Goal: Task Accomplishment & Management: Complete application form

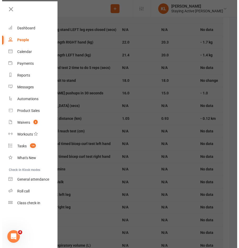
scroll to position [579, 0]
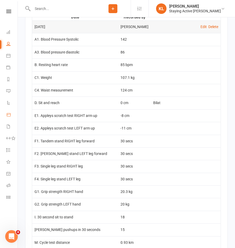
click at [8, 114] on icon at bounding box center [8, 114] width 5 height 5
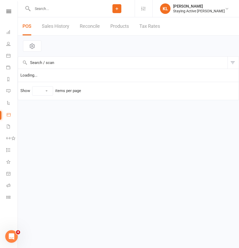
select select "10"
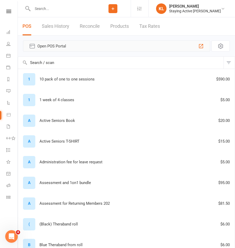
click at [54, 44] on span "Open POS Portal" at bounding box center [116, 46] width 159 height 6
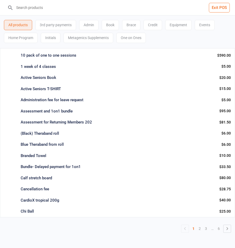
click at [126, 39] on div "One on Ones" at bounding box center [132, 38] width 30 height 10
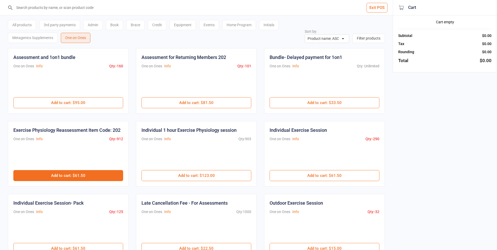
click at [108, 176] on button "Add to cart : $61.50" at bounding box center [68, 175] width 110 height 11
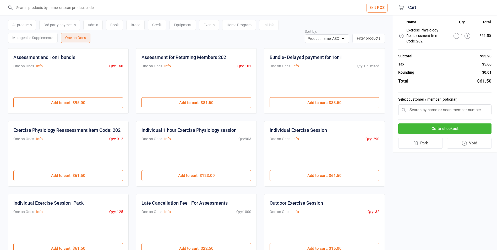
click at [239, 112] on input "text" at bounding box center [444, 109] width 93 height 11
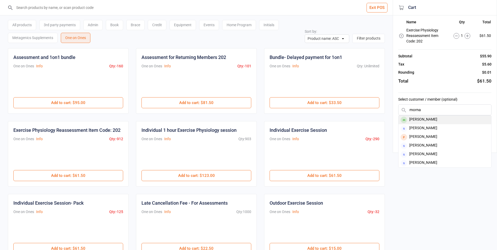
type input "morna"
click at [239, 116] on div "[PERSON_NAME]" at bounding box center [444, 119] width 93 height 9
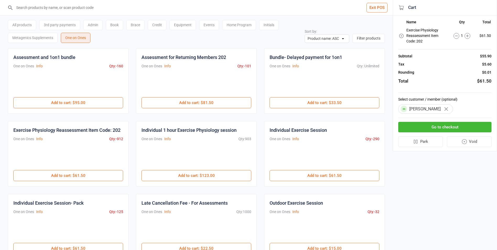
click at [239, 128] on button "Go to checkout" at bounding box center [444, 127] width 93 height 11
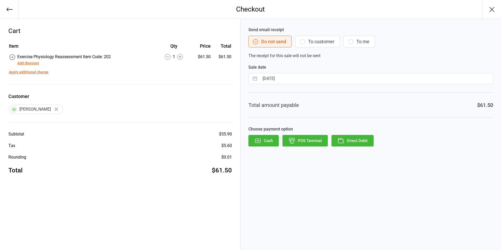
click at [239, 140] on button "Direct Debit" at bounding box center [352, 141] width 42 height 12
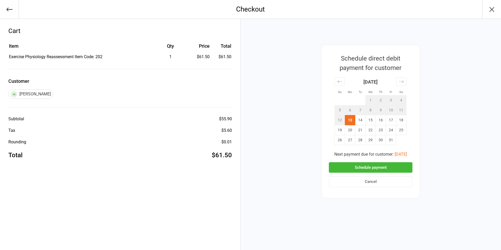
click at [239, 164] on button "Schedule payment" at bounding box center [371, 167] width 84 height 11
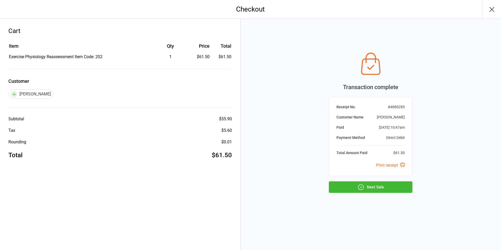
click at [239, 182] on button "Next Sale" at bounding box center [371, 187] width 84 height 12
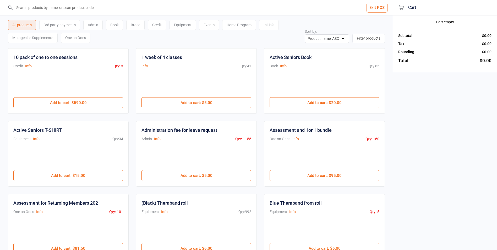
click at [69, 38] on div "One on Ones" at bounding box center [76, 38] width 30 height 10
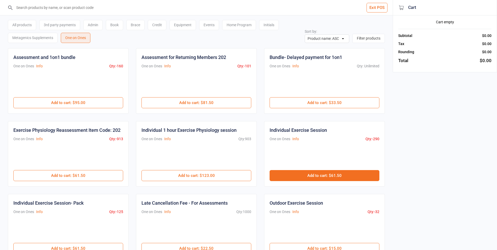
click at [239, 174] on button "Add to cart : $61.50" at bounding box center [324, 175] width 110 height 11
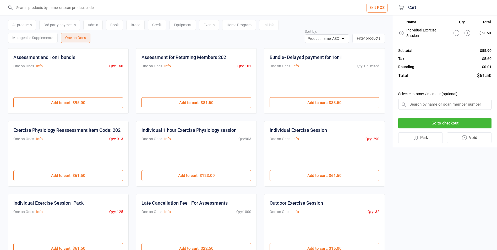
click at [239, 105] on input "text" at bounding box center [444, 104] width 93 height 11
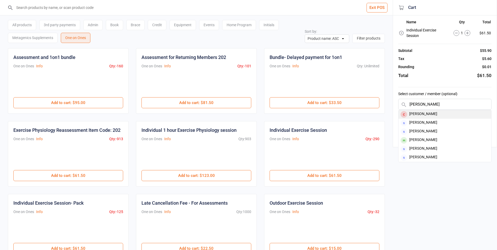
type input "connery"
click at [239, 114] on div "Patricia Connery" at bounding box center [444, 114] width 93 height 9
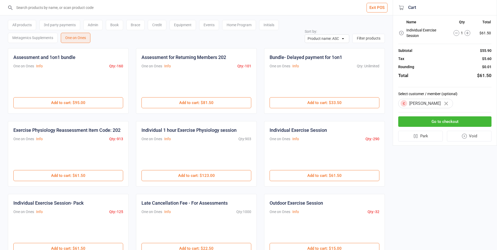
click at [239, 122] on button "Go to checkout" at bounding box center [444, 121] width 93 height 11
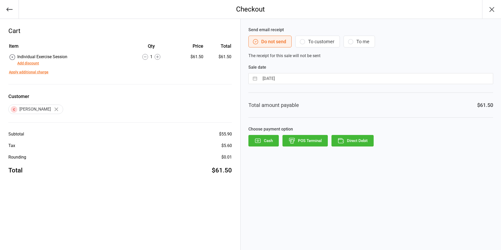
click at [239, 140] on button "Direct Debit" at bounding box center [352, 141] width 42 height 12
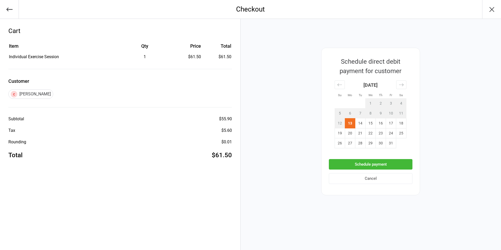
click at [239, 160] on button "Schedule payment" at bounding box center [371, 164] width 84 height 11
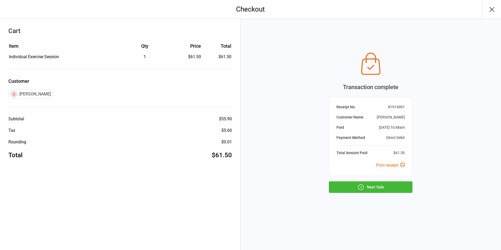
drag, startPoint x: 369, startPoint y: 185, endPoint x: 229, endPoint y: 104, distance: 162.2
click at [239, 184] on button "Next Sale" at bounding box center [371, 187] width 84 height 12
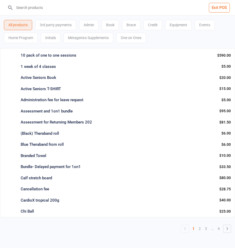
click at [129, 40] on div "One on Ones" at bounding box center [132, 38] width 30 height 10
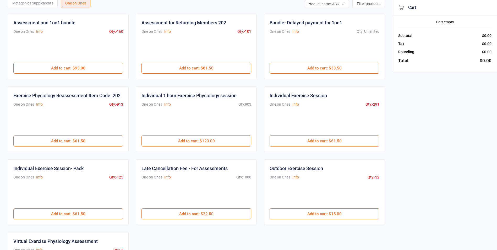
scroll to position [26, 0]
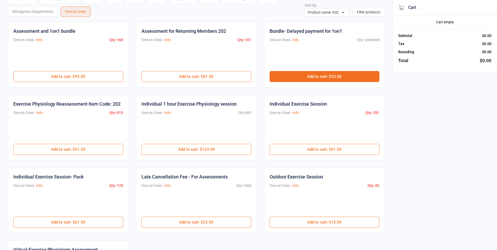
click at [239, 78] on button "Add to cart : $33.50" at bounding box center [324, 76] width 110 height 11
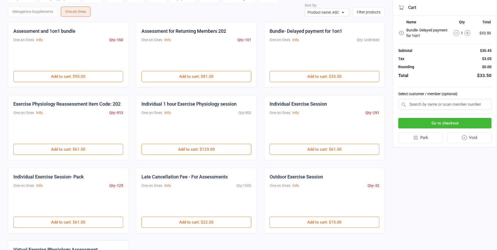
click at [239, 106] on input "text" at bounding box center [444, 104] width 93 height 11
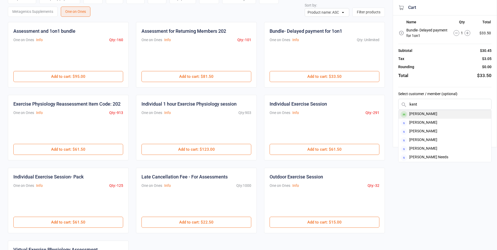
type input "kent"
click at [239, 115] on div "[PERSON_NAME]" at bounding box center [444, 114] width 93 height 9
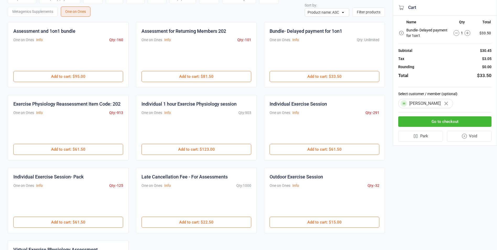
click at [239, 124] on button "Go to checkout" at bounding box center [444, 121] width 93 height 11
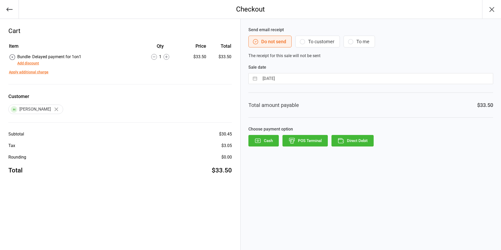
click at [239, 139] on button "Direct Debit" at bounding box center [352, 141] width 42 height 12
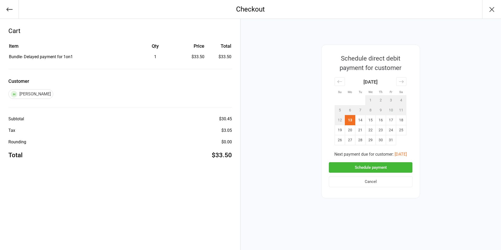
click at [239, 166] on button "Schedule payment" at bounding box center [371, 167] width 84 height 11
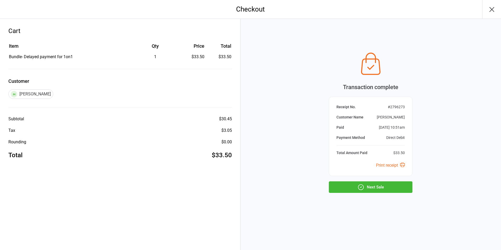
click at [239, 185] on button "Next Sale" at bounding box center [371, 187] width 84 height 12
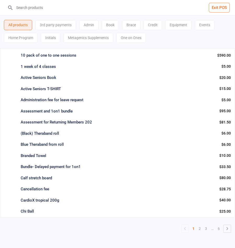
click at [72, 224] on div "All products 3rd party payments Admin Book Brace Credit Equipment Events Home P…" at bounding box center [117, 123] width 235 height 217
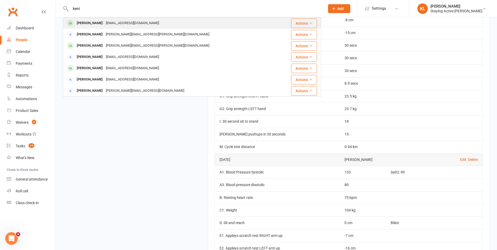
type input "kent"
click at [80, 20] on div "[PERSON_NAME]" at bounding box center [89, 23] width 29 height 8
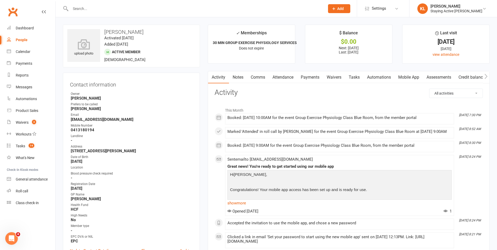
click at [309, 77] on link "Payments" at bounding box center [310, 77] width 26 height 12
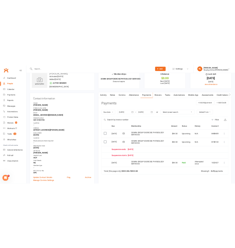
scroll to position [26, 0]
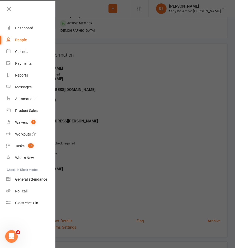
click at [142, 38] on div at bounding box center [117, 124] width 235 height 248
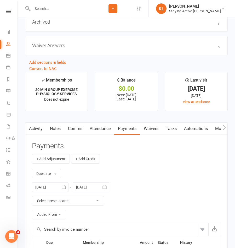
scroll to position [786, 0]
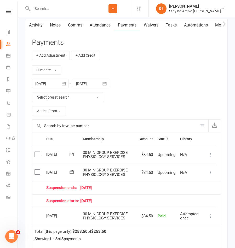
click at [64, 86] on icon "button" at bounding box center [63, 83] width 5 height 5
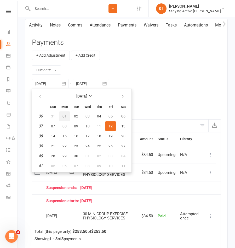
click at [63, 118] on span "01" at bounding box center [65, 116] width 4 height 4
type input "[DATE]"
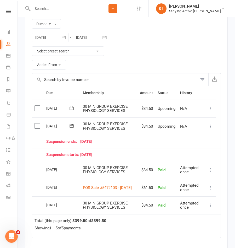
scroll to position [838, 0]
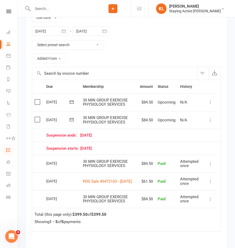
click at [7, 152] on icon at bounding box center [8, 150] width 4 height 4
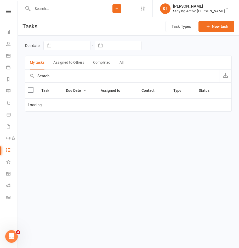
select select "waiting"
select select "started"
select select "waiting"
select select "started"
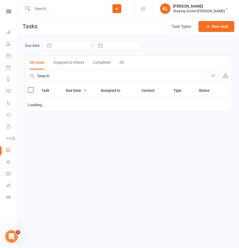
select select "started"
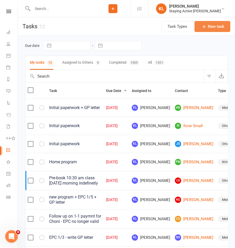
click at [210, 29] on button "New task" at bounding box center [213, 26] width 36 height 11
select select "33288"
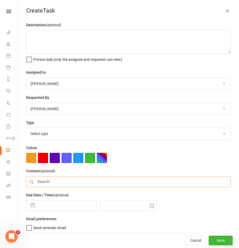
click at [41, 180] on input "text" at bounding box center [128, 181] width 205 height 11
type input "[PERSON_NAME]"
drag, startPoint x: 46, startPoint y: 183, endPoint x: 36, endPoint y: 183, distance: 10.2
click at [36, 183] on input "text" at bounding box center [128, 181] width 205 height 11
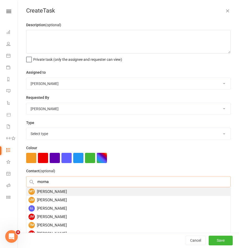
type input "morna"
click at [42, 194] on div "MT [PERSON_NAME]" at bounding box center [128, 191] width 204 height 8
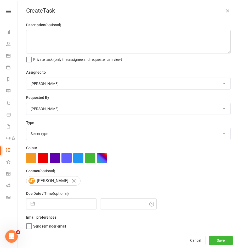
select select "8"
select select "2025"
select select "9"
select select "2025"
select select "10"
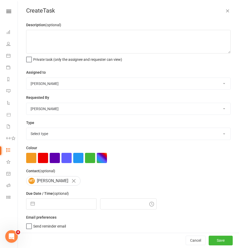
select select "2025"
click at [46, 207] on input "text" at bounding box center [66, 203] width 59 height 10
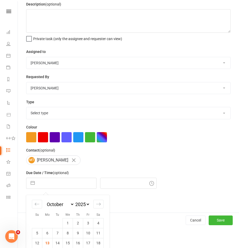
scroll to position [49, 0]
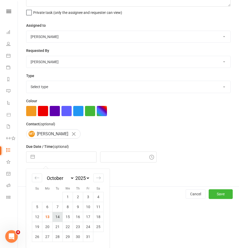
click at [53, 218] on td "14" at bounding box center [58, 217] width 10 height 10
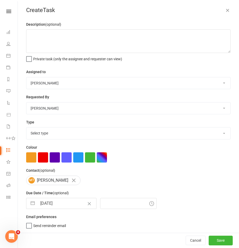
type input "[DATE]"
type input "11:00am"
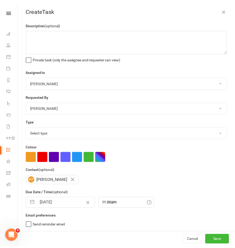
scroll to position [3, 0]
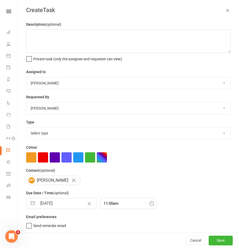
click at [45, 132] on select "Select type 6mo follow up Archive Dd on hold E-mail Failed dd Holiday Medicare …" at bounding box center [128, 133] width 204 height 12
select select "26283"
click at [26, 127] on select "Select type 6mo follow up Archive Dd on hold E-mail Failed dd Holiday Medicare …" at bounding box center [128, 133] width 204 height 12
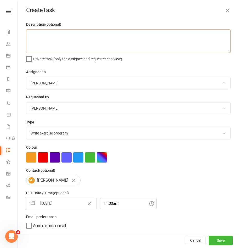
click at [48, 38] on textarea at bounding box center [128, 41] width 205 height 24
type textarea "New program"
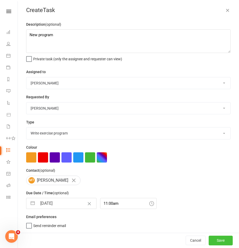
click at [214, 236] on button "Save" at bounding box center [221, 239] width 24 height 9
select select "waiting"
select select "started"
select select "waiting"
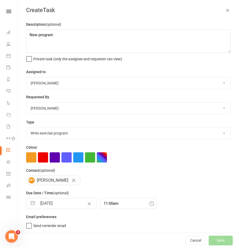
select select "started"
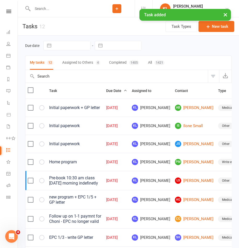
select select "started"
select select "waiting"
select select "started"
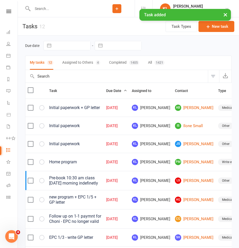
select select "started"
select select "waiting"
select select "started"
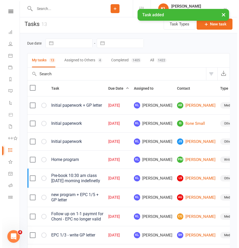
scroll to position [0, 0]
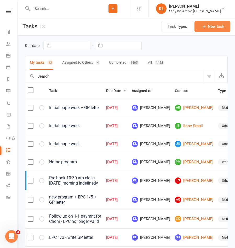
click at [209, 26] on button "New task" at bounding box center [213, 26] width 36 height 11
select select "33288"
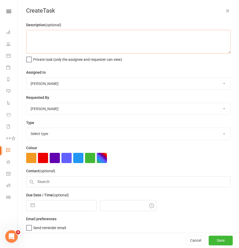
click at [60, 47] on textarea at bounding box center [128, 42] width 205 height 24
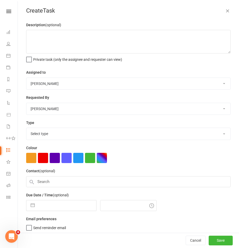
drag, startPoint x: 47, startPoint y: 134, endPoint x: 46, endPoint y: 140, distance: 5.9
click at [47, 134] on select "Select type 6mo follow up Archive Dd on hold E-mail Failed dd Holiday Medicare …" at bounding box center [128, 134] width 204 height 12
select select "26283"
click at [26, 129] on select "Select type 6mo follow up Archive Dd on hold E-mail Failed dd Holiday Medicare …" at bounding box center [128, 134] width 204 height 12
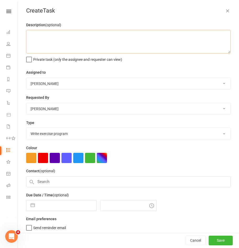
click at [39, 38] on textarea at bounding box center [128, 42] width 205 height 24
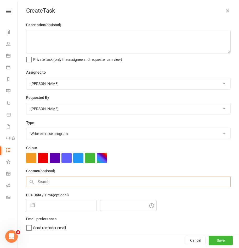
click at [46, 181] on input "text" at bounding box center [128, 181] width 205 height 11
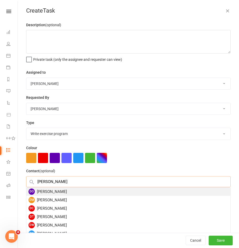
type input "[PERSON_NAME]"
click at [48, 191] on div "DO [PERSON_NAME]" at bounding box center [128, 191] width 204 height 8
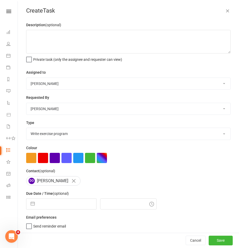
click at [53, 201] on input "text" at bounding box center [66, 203] width 59 height 10
select select "8"
select select "2025"
select select "9"
select select "2025"
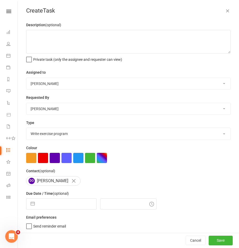
select select "10"
select select "2025"
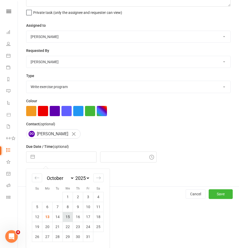
scroll to position [49, 0]
click at [53, 216] on td "14" at bounding box center [58, 217] width 10 height 10
type input "[DATE]"
type input "11:00am"
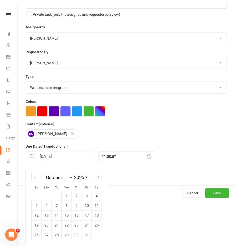
scroll to position [3, 0]
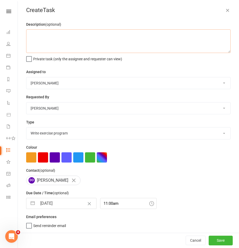
click at [30, 42] on textarea at bounding box center [128, 41] width 205 height 24
type textarea "New program"
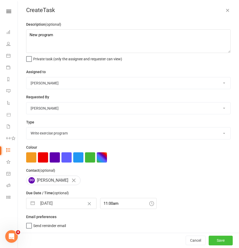
click at [217, 239] on button "Save" at bounding box center [221, 239] width 24 height 9
select select "waiting"
select select "started"
select select "waiting"
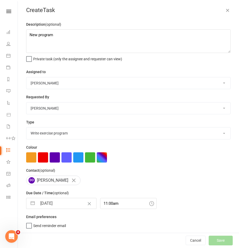
select select "started"
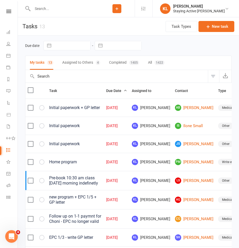
select select "waiting"
select select "started"
select select "waiting"
select select "started"
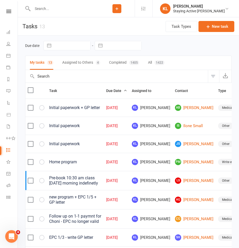
select select "started"
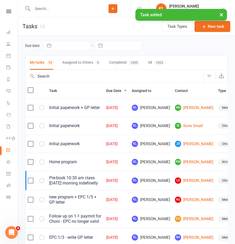
select select "started"
select select "waiting"
select select "started"
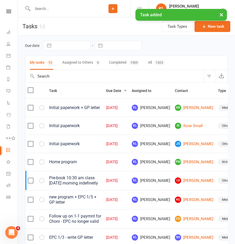
select select "started"
select select "waiting"
select select "started"
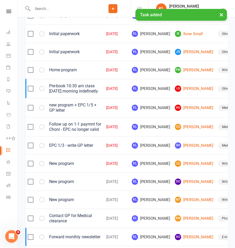
scroll to position [105, 0]
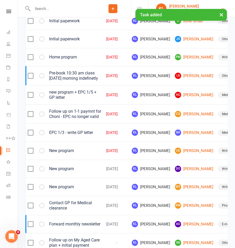
click at [211, 6] on div "[PERSON_NAME]" at bounding box center [195, 6] width 52 height 5
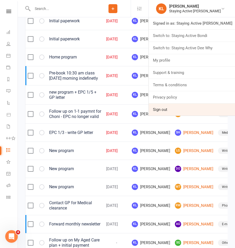
click at [175, 108] on link "Sign out" at bounding box center [192, 109] width 86 height 12
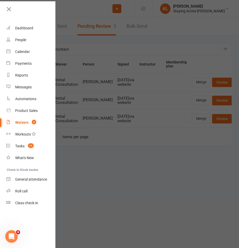
click at [140, 164] on div at bounding box center [119, 124] width 239 height 248
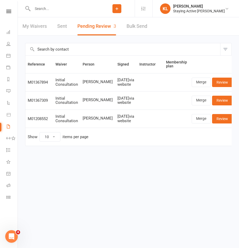
click at [63, 168] on html "Prospect Member Non-attending contact Class / event Appointment Task Membership…" at bounding box center [119, 84] width 239 height 168
